Goal: Information Seeking & Learning: Learn about a topic

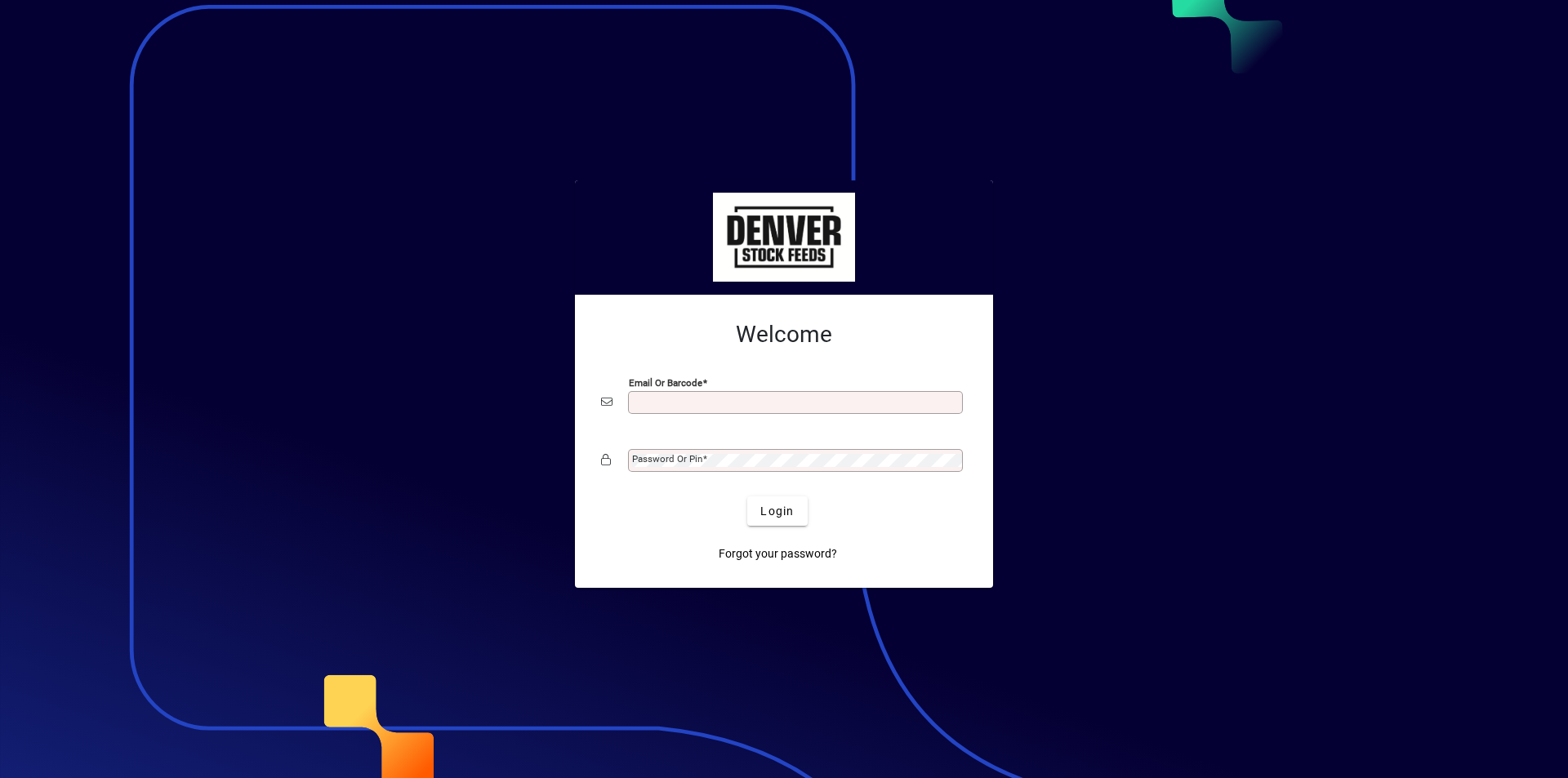
click at [655, 407] on input "Email or Barcode" at bounding box center [796, 402] width 330 height 13
type input "**********"
click at [698, 455] on mat-label "Password or Pin" at bounding box center [667, 459] width 70 height 12
click at [747, 496] on button "Login" at bounding box center [777, 510] width 60 height 29
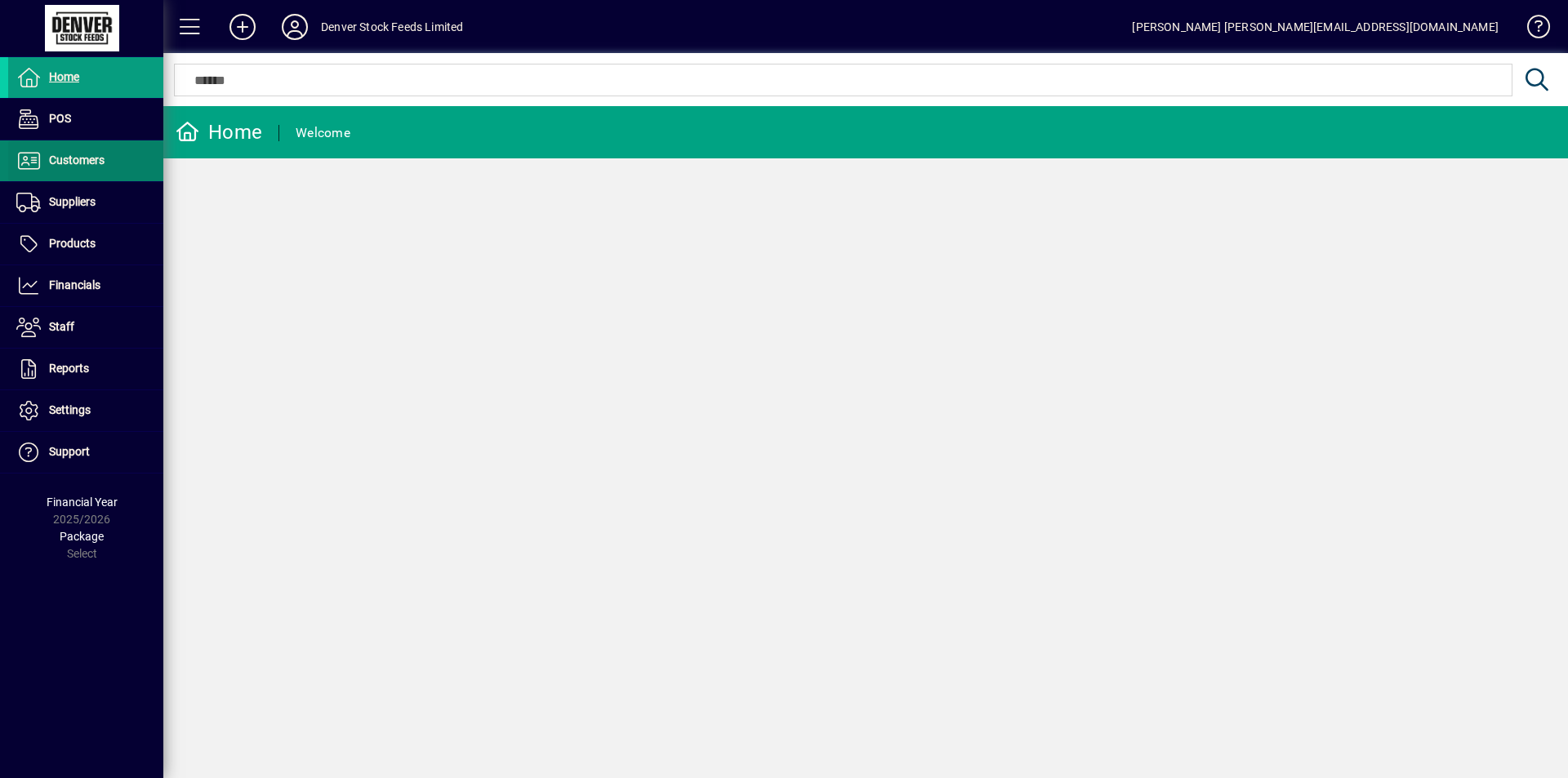
click at [79, 160] on span "Customers" at bounding box center [76, 160] width 56 height 13
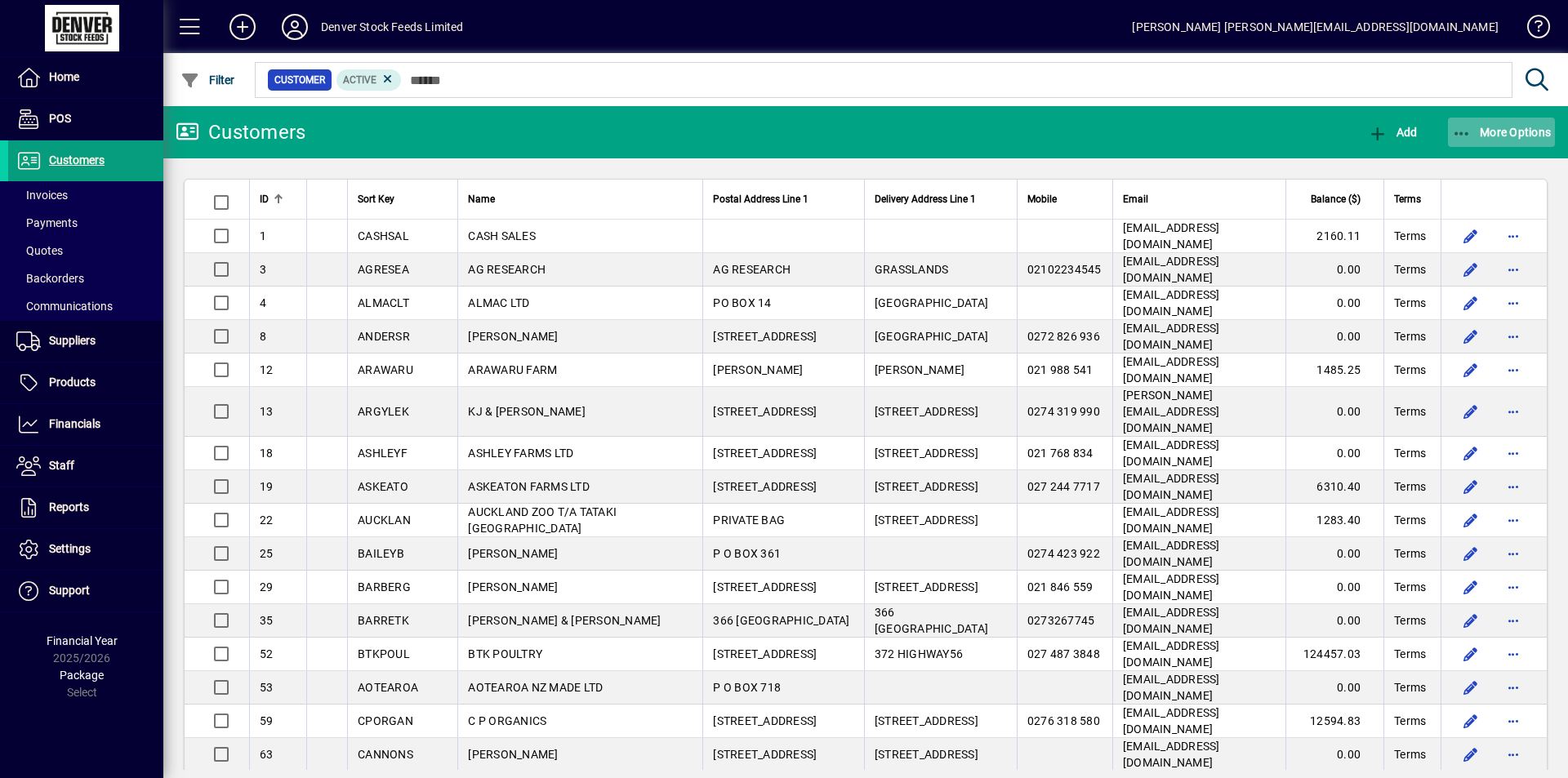
click at [1521, 126] on span "More Options" at bounding box center [1502, 132] width 100 height 13
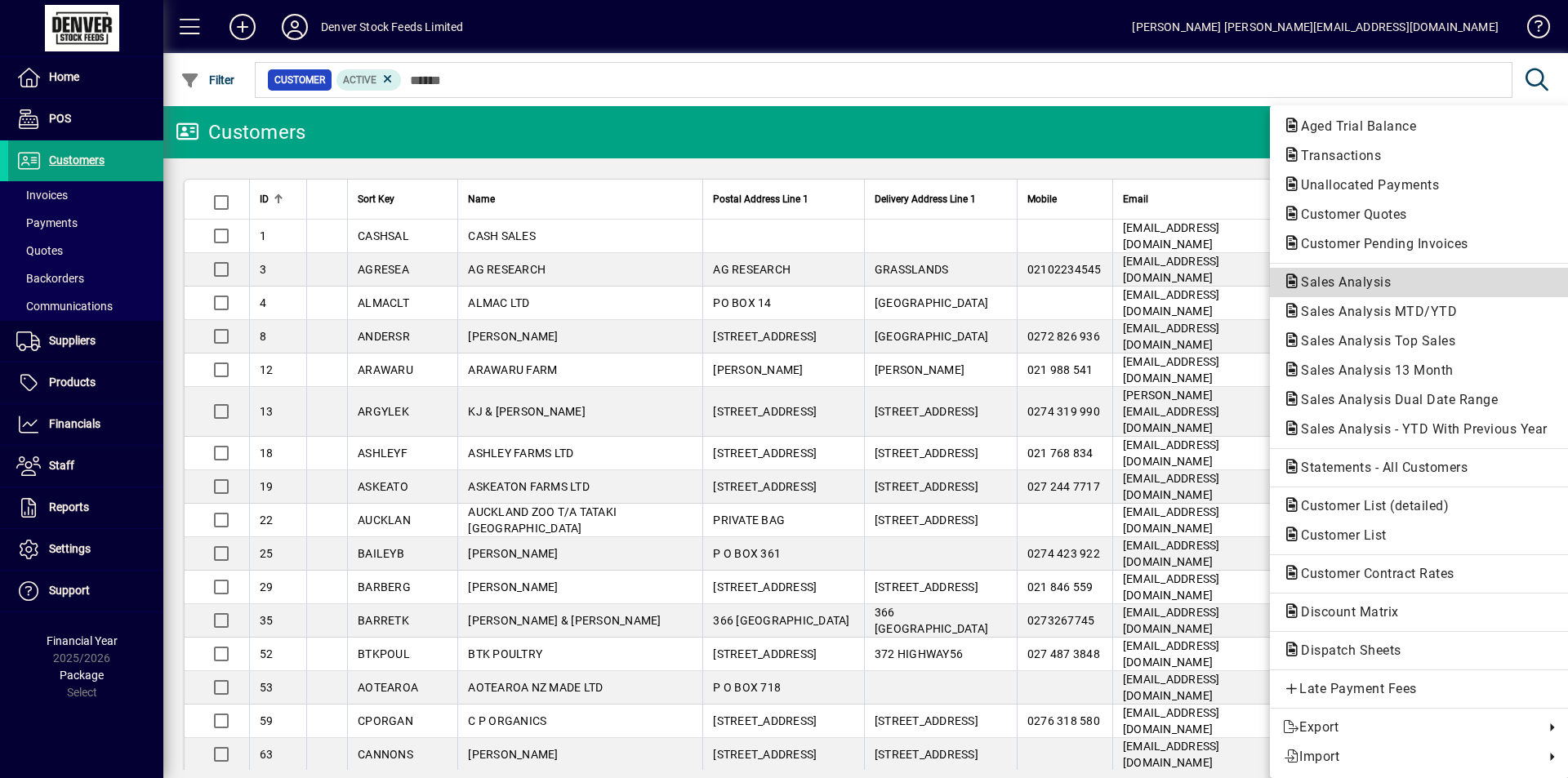
click at [1344, 285] on span "Sales Analysis" at bounding box center [1341, 282] width 116 height 16
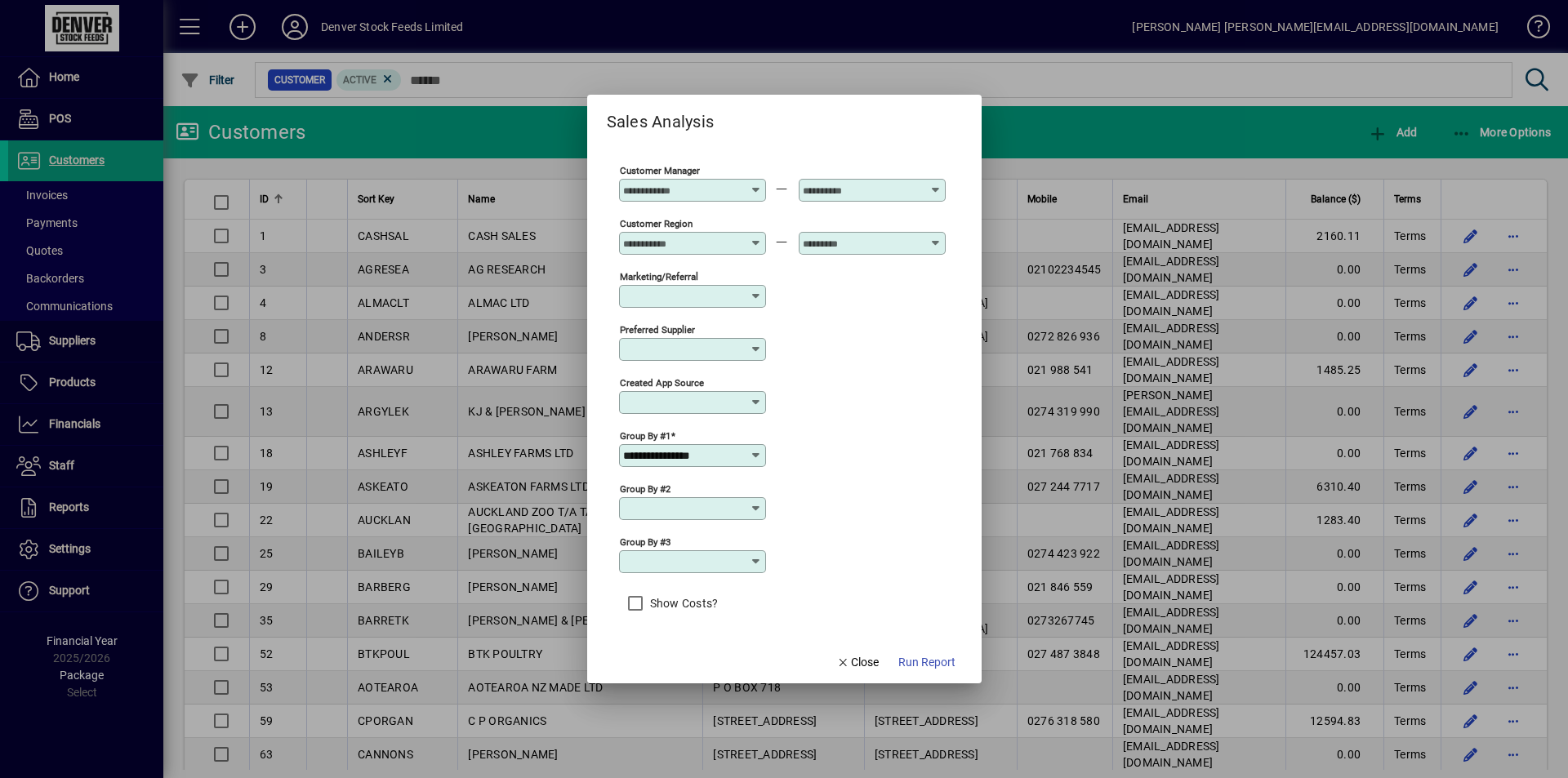
scroll to position [519, 0]
click at [751, 451] on icon at bounding box center [757, 455] width 13 height 13
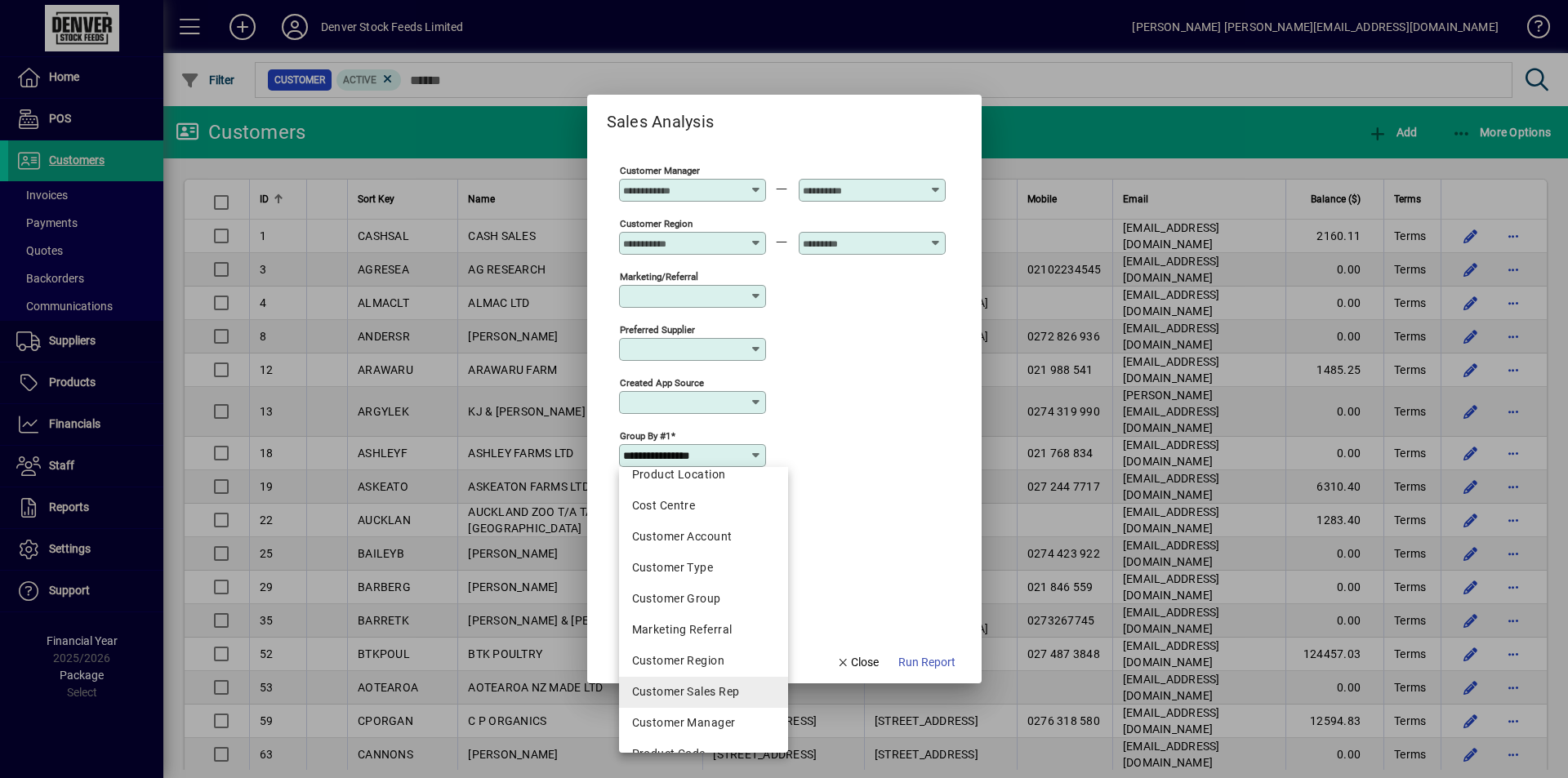
scroll to position [286, 0]
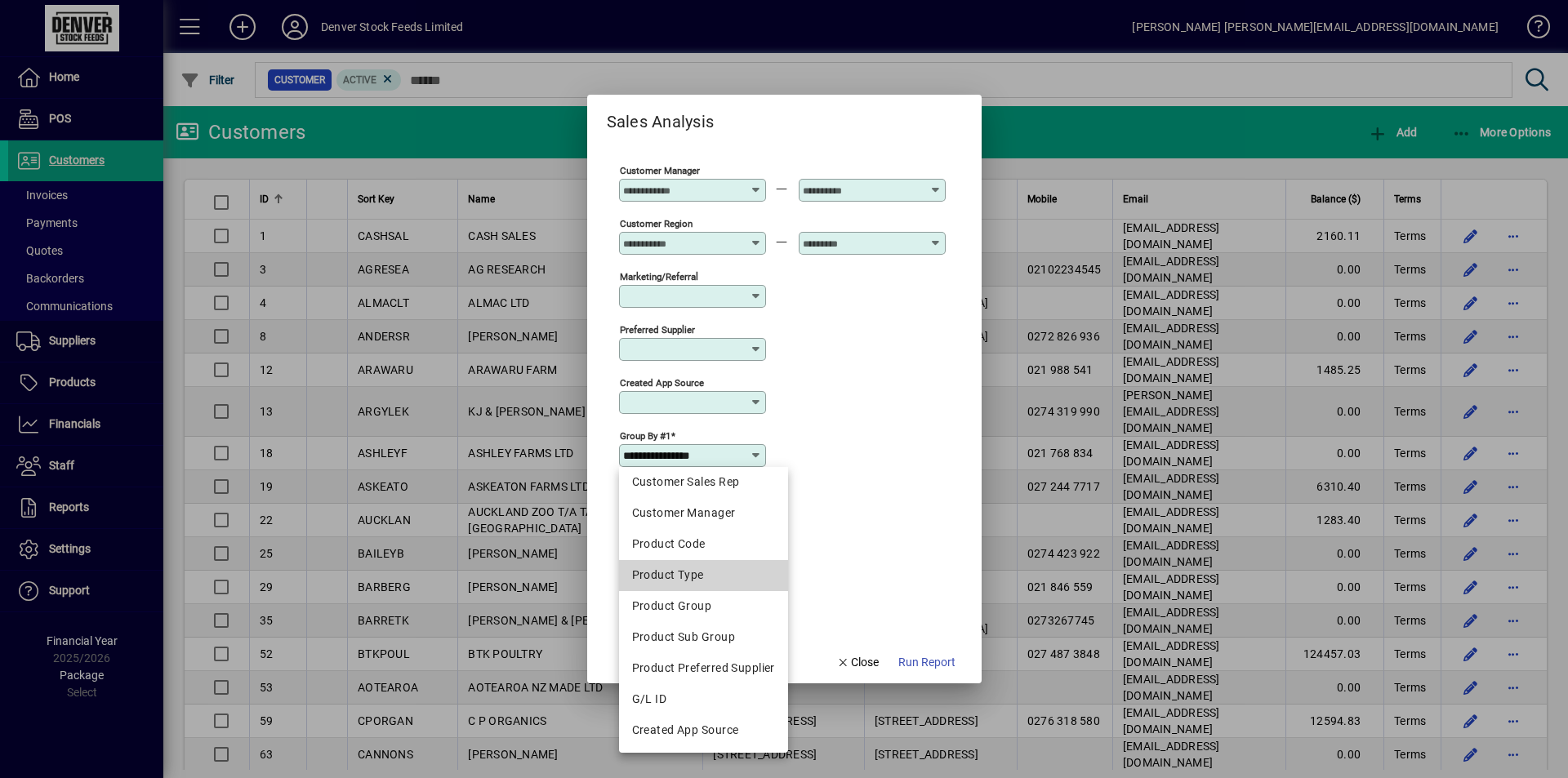
click at [703, 572] on div "Product Type" at bounding box center [703, 575] width 143 height 17
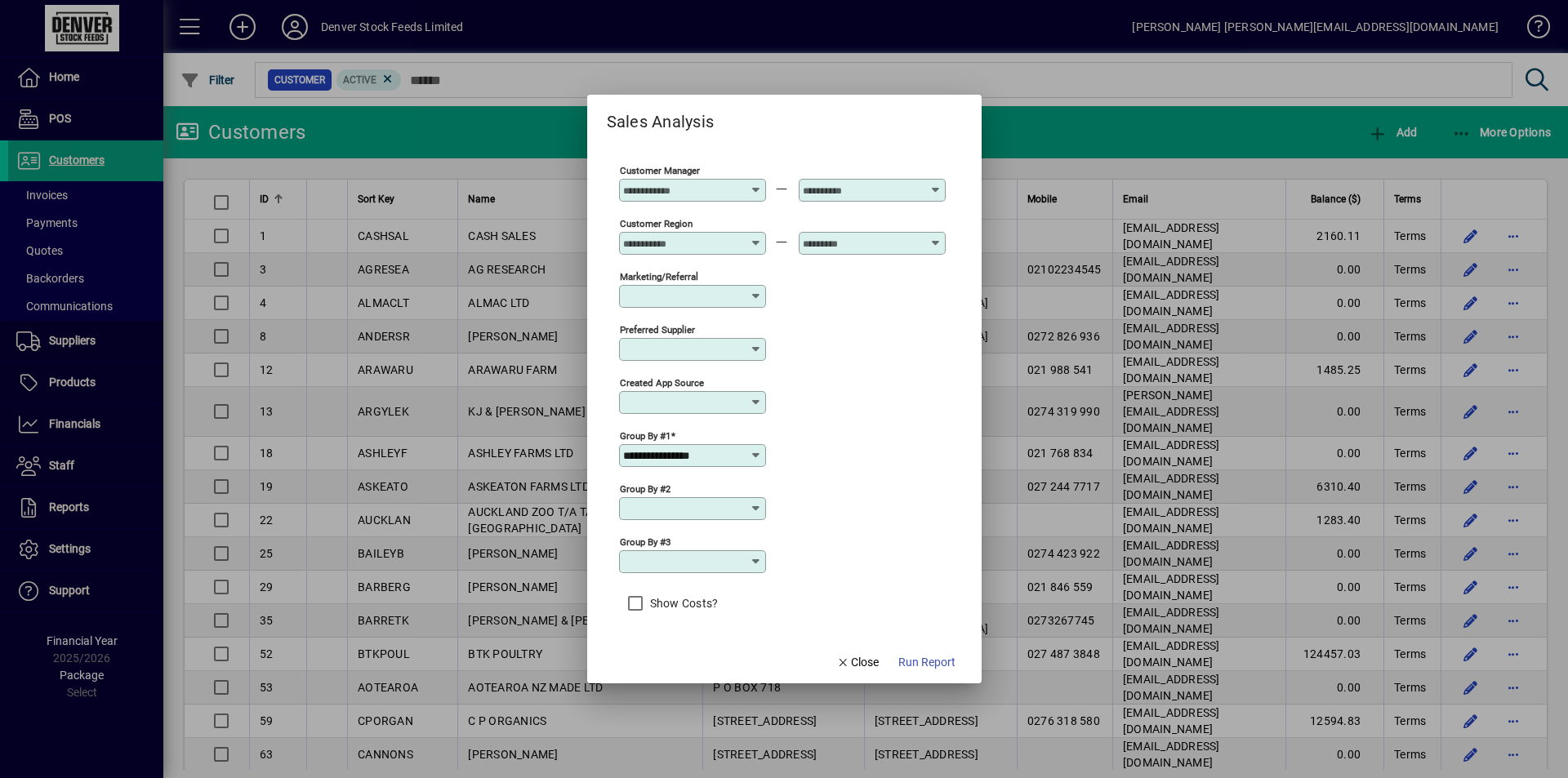
type input "**********"
click at [929, 667] on span "Run Report" at bounding box center [927, 662] width 57 height 17
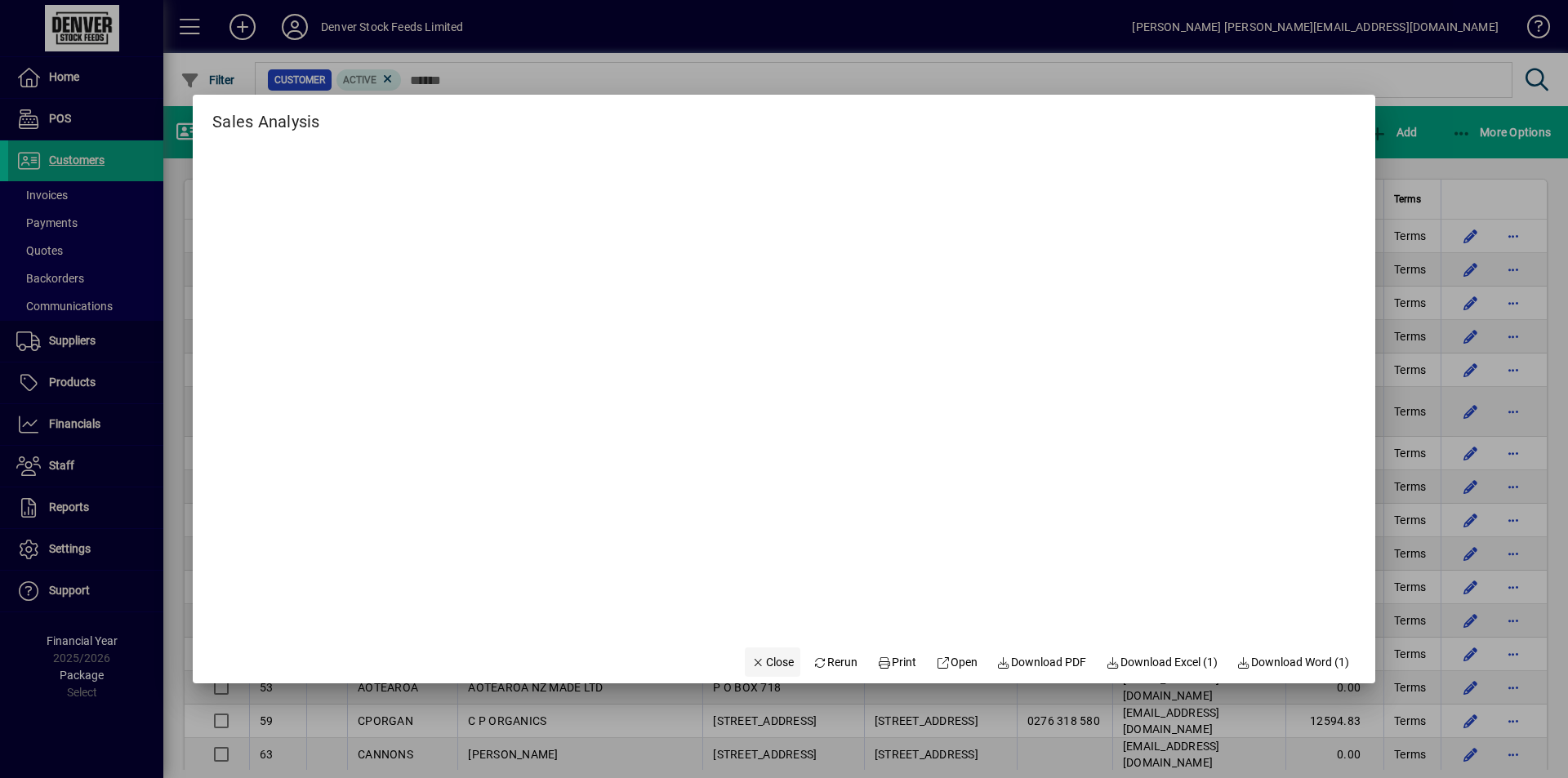
click at [752, 662] on icon "button" at bounding box center [759, 663] width 15 height 12
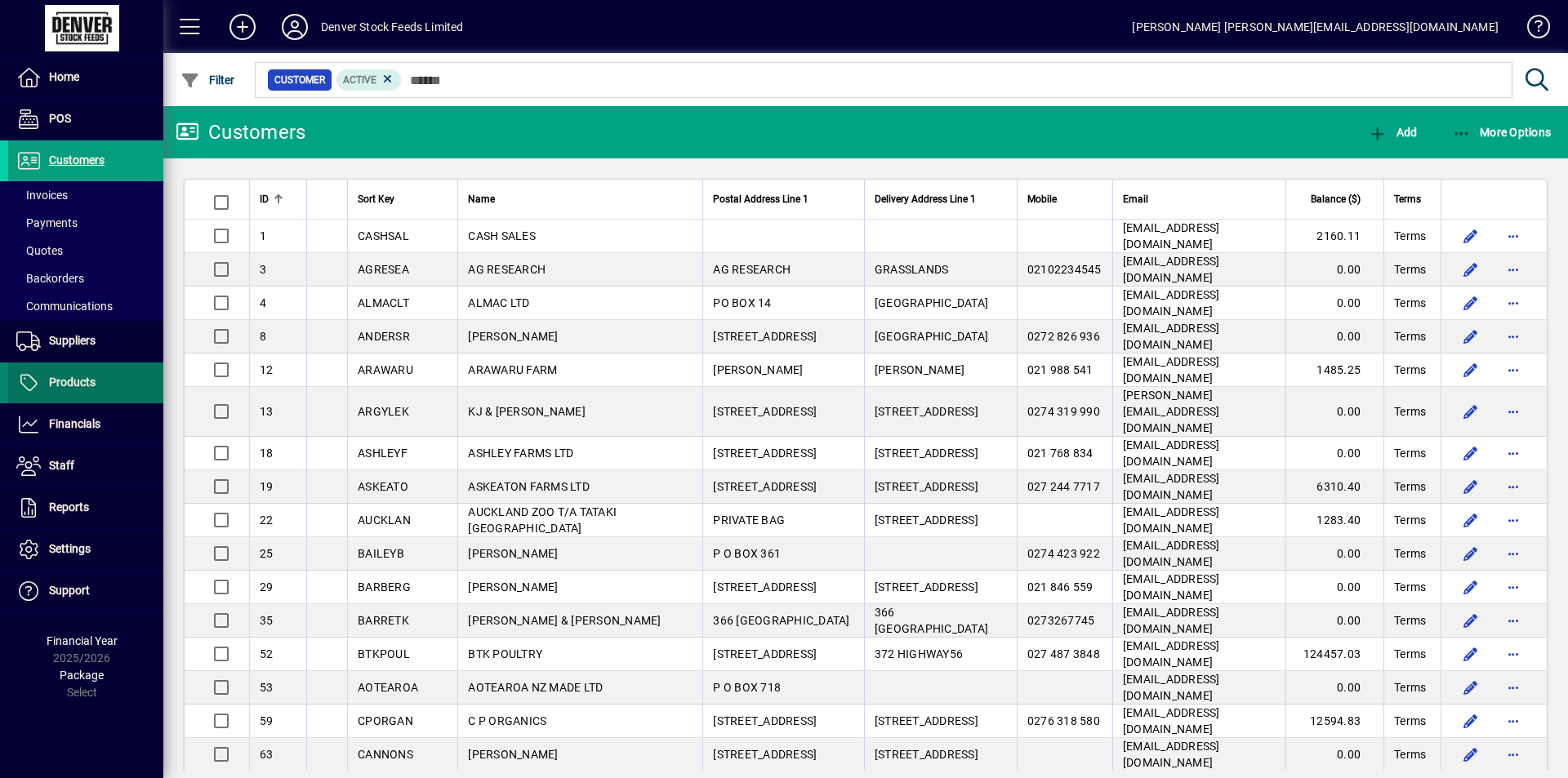
click at [77, 389] on span "Products" at bounding box center [72, 382] width 47 height 13
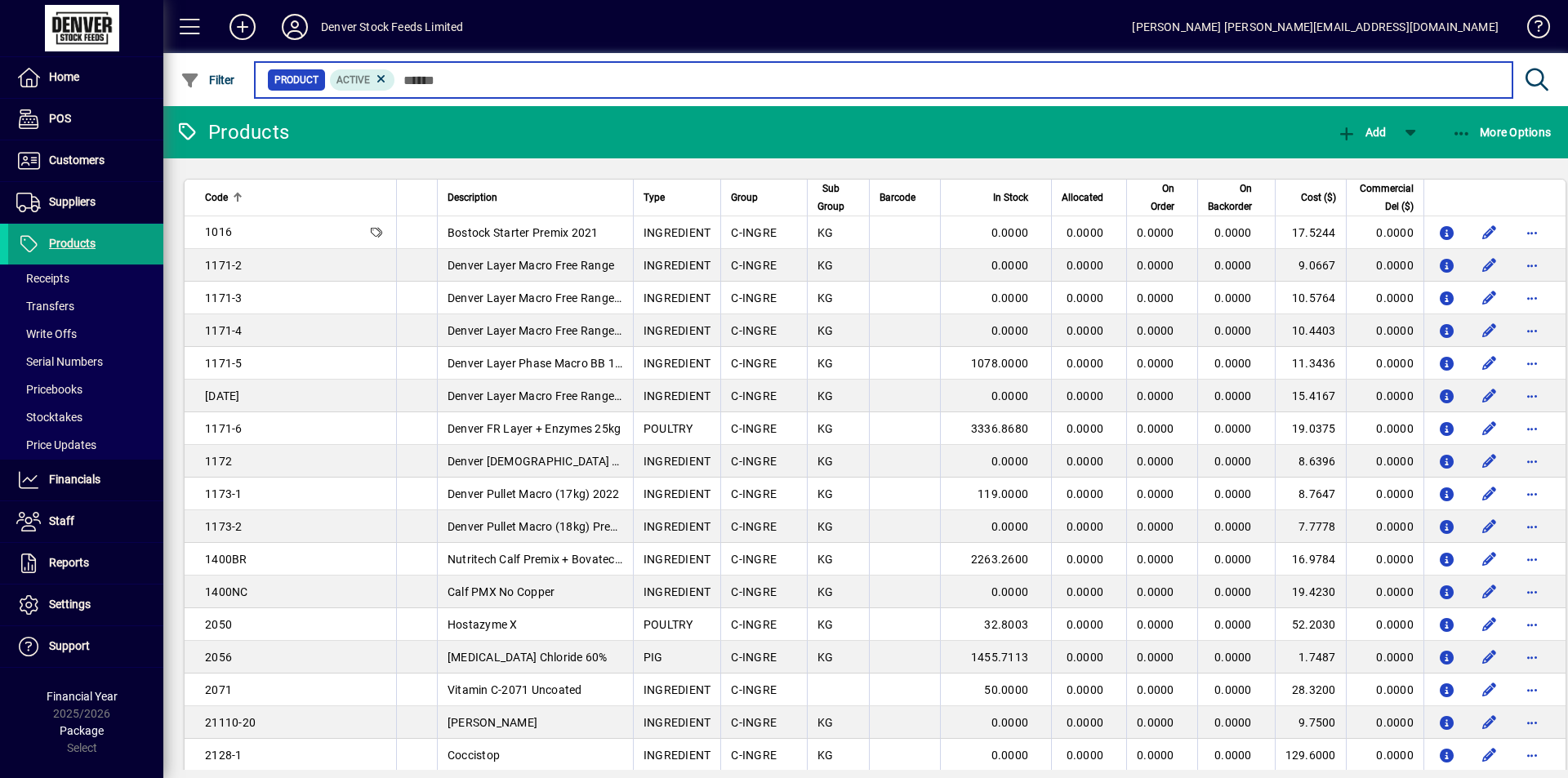
click at [436, 81] on input "text" at bounding box center [947, 81] width 1104 height 23
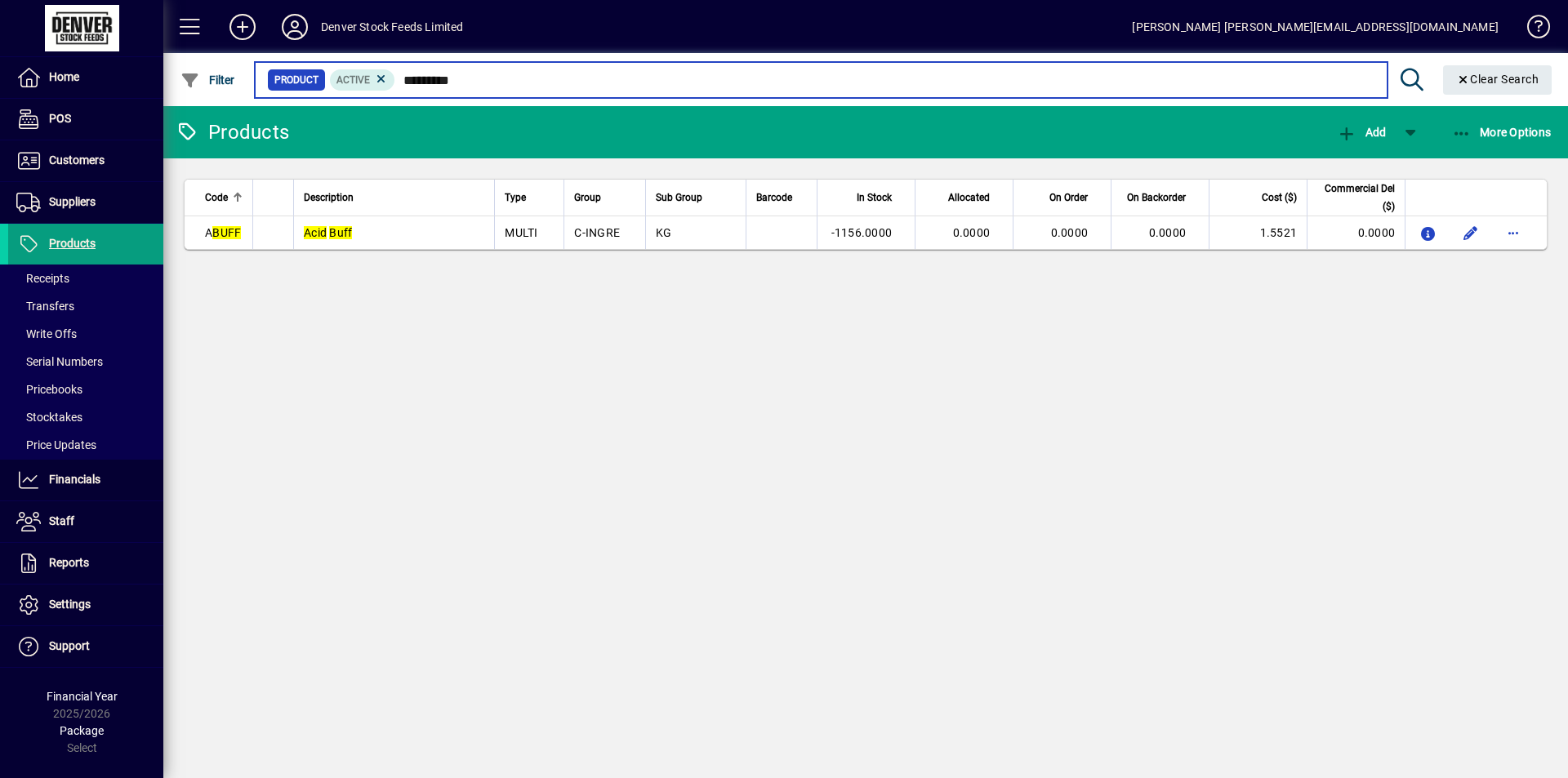
type input "*********"
